Goal: Task Accomplishment & Management: Manage account settings

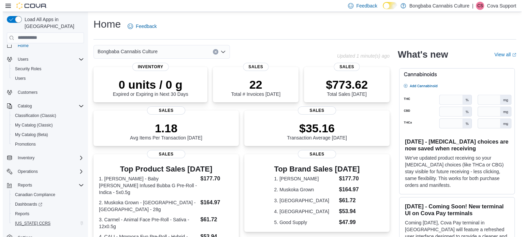
scroll to position [11, 0]
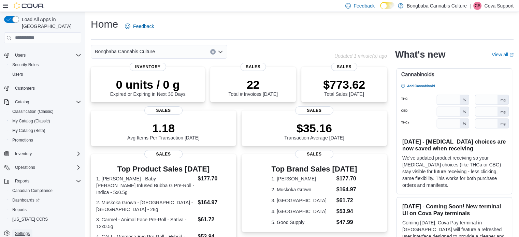
drag, startPoint x: 24, startPoint y: 225, endPoint x: 30, endPoint y: 220, distance: 8.7
click at [23, 231] on span "Settings" at bounding box center [22, 233] width 15 height 5
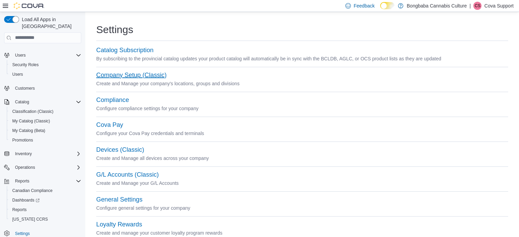
click at [121, 73] on button "Company Setup (Classic)" at bounding box center [131, 75] width 70 height 7
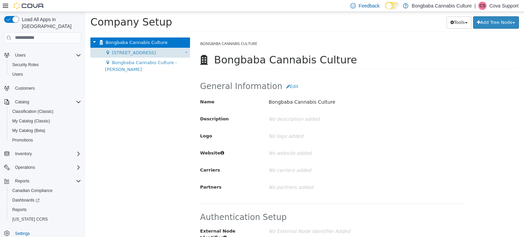
click at [135, 53] on span "[STREET_ADDRESS]" at bounding box center [134, 52] width 44 height 5
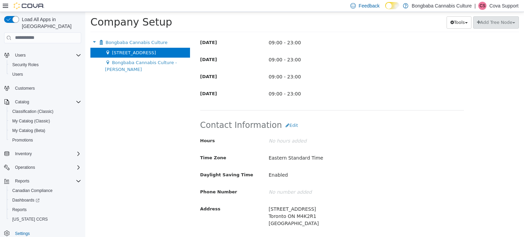
scroll to position [345, 0]
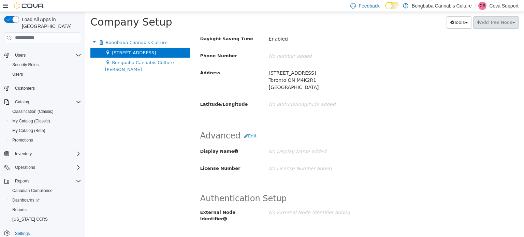
drag, startPoint x: 317, startPoint y: 64, endPoint x: 310, endPoint y: 140, distance: 76.5
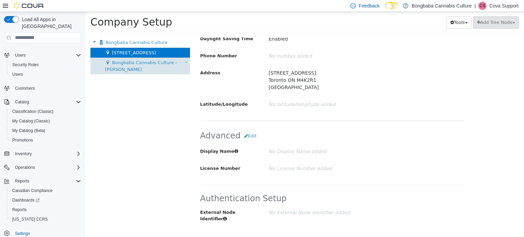
click at [171, 61] on span "Bongbaba Cannabis Culture - [PERSON_NAME]" at bounding box center [141, 66] width 72 height 12
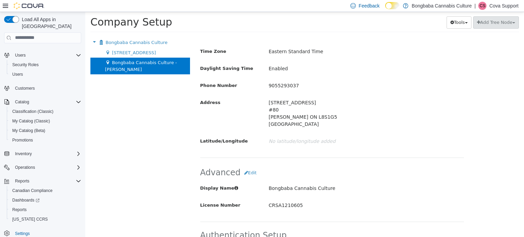
scroll to position [345, 0]
